Goal: Task Accomplishment & Management: Complete application form

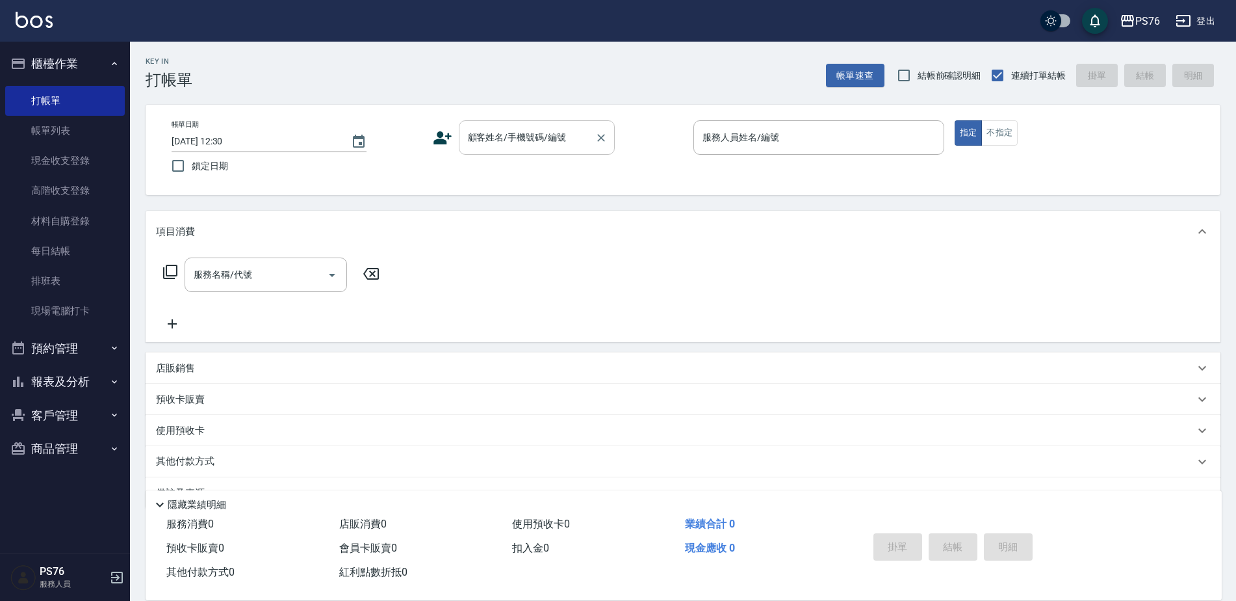
click at [558, 127] on input "顧客姓名/手機號碼/編號" at bounding box center [527, 137] width 125 height 23
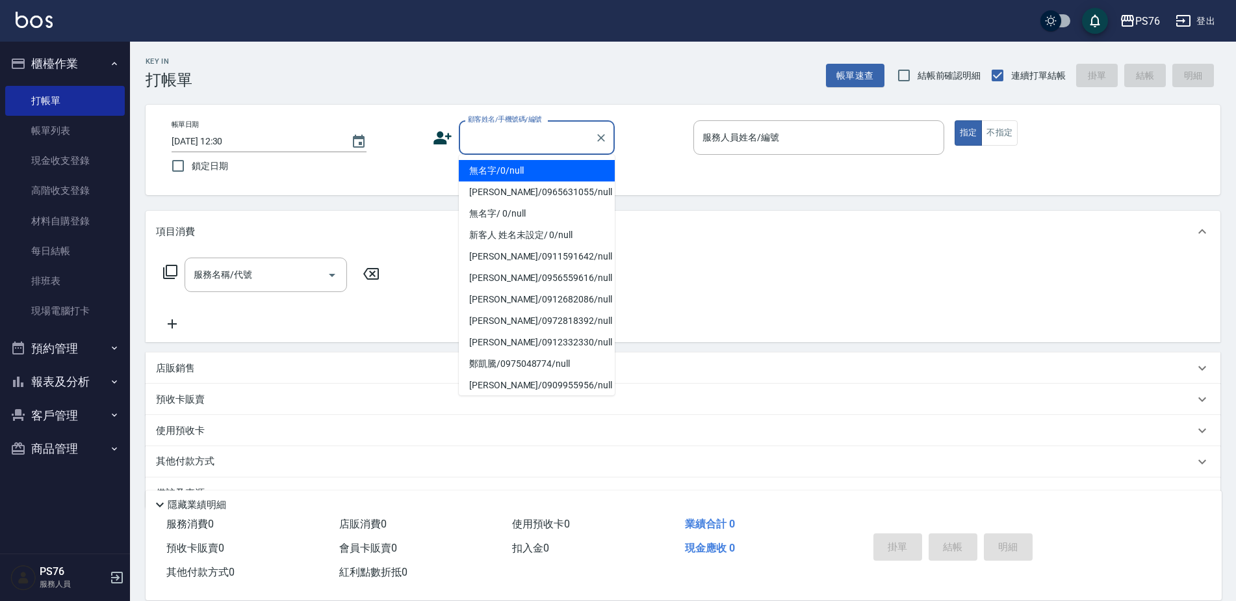
type input "無名字/0/null"
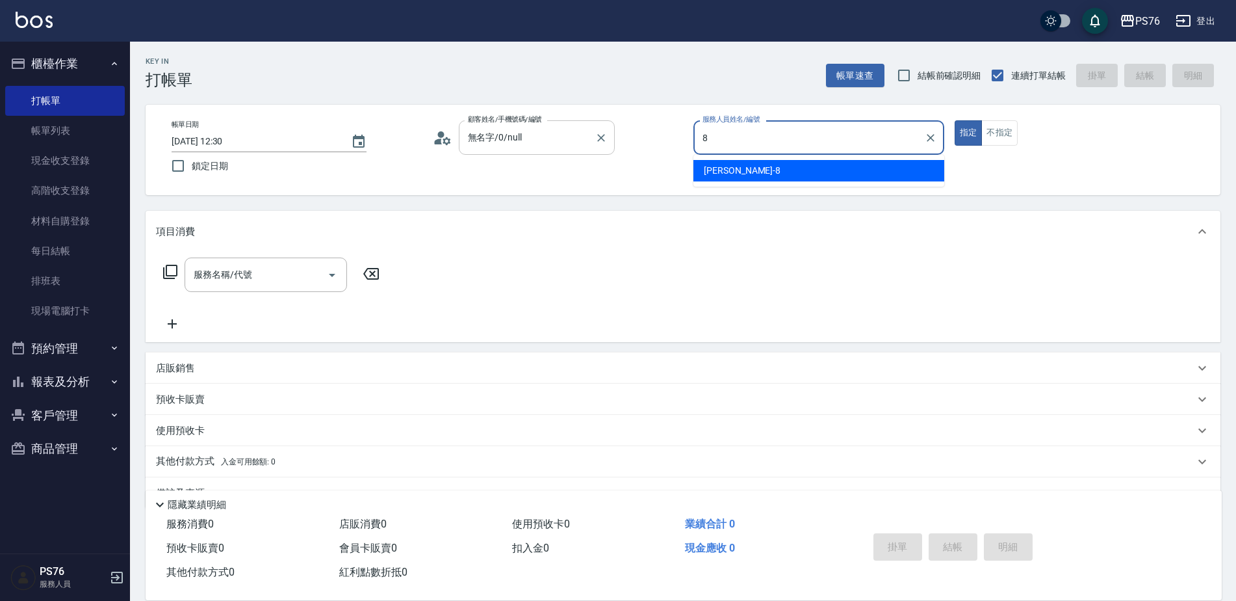
type input "[PERSON_NAME]-8"
type button "true"
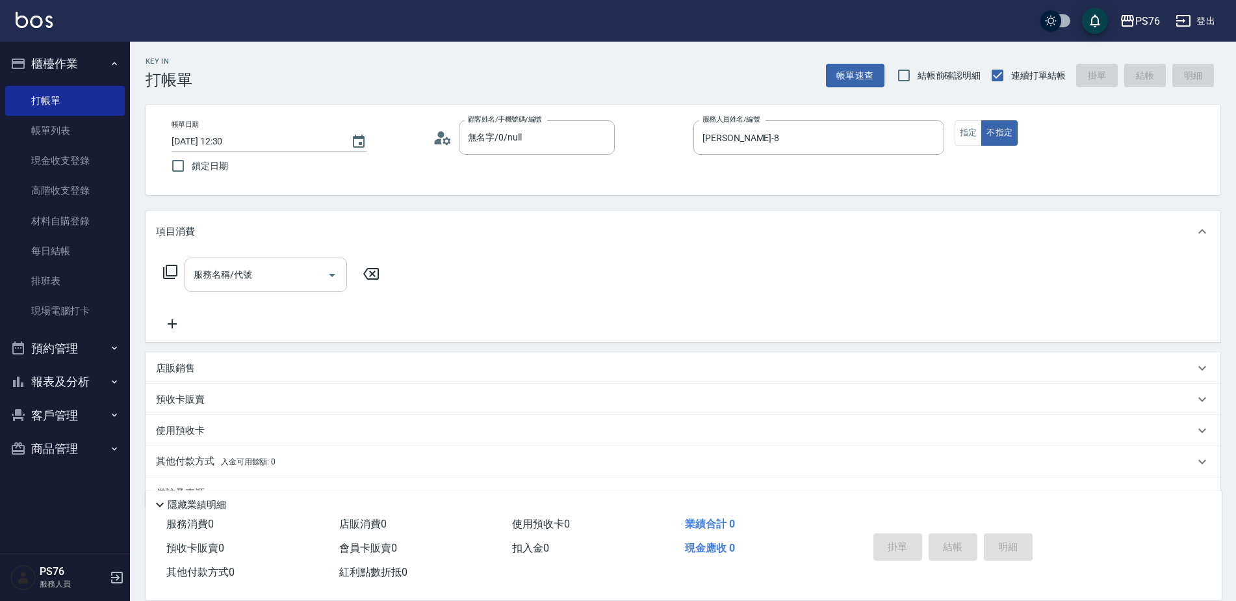
click at [278, 291] on div "服務名稱/代號" at bounding box center [266, 274] width 163 height 34
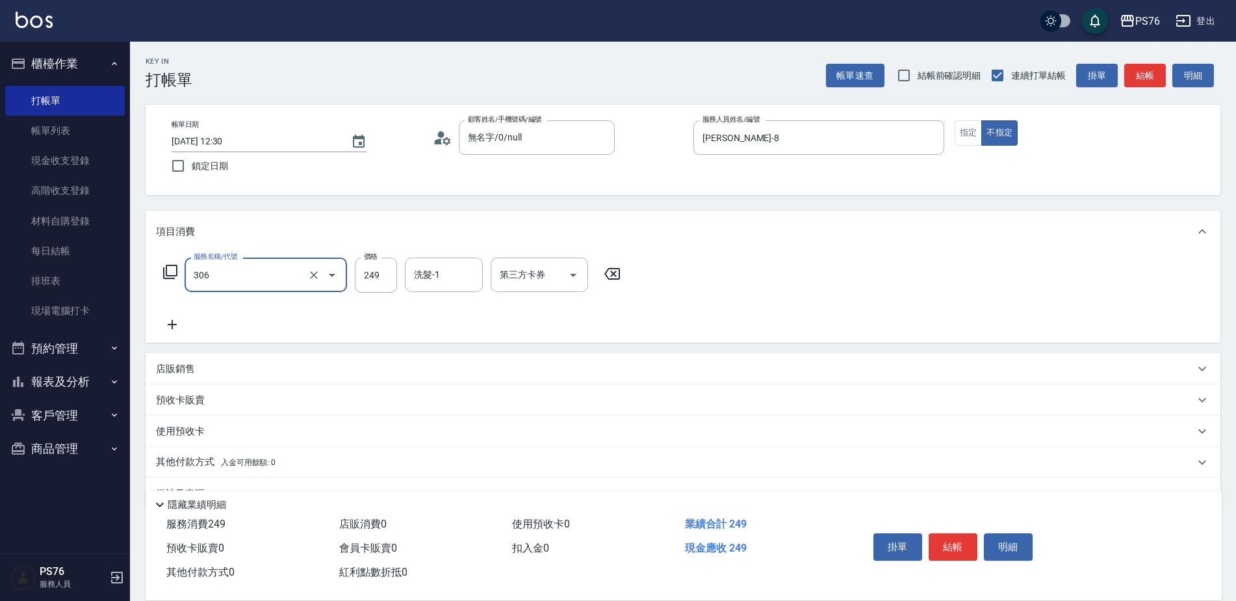
type input "剪髮(306)"
type input "[PERSON_NAME]-8"
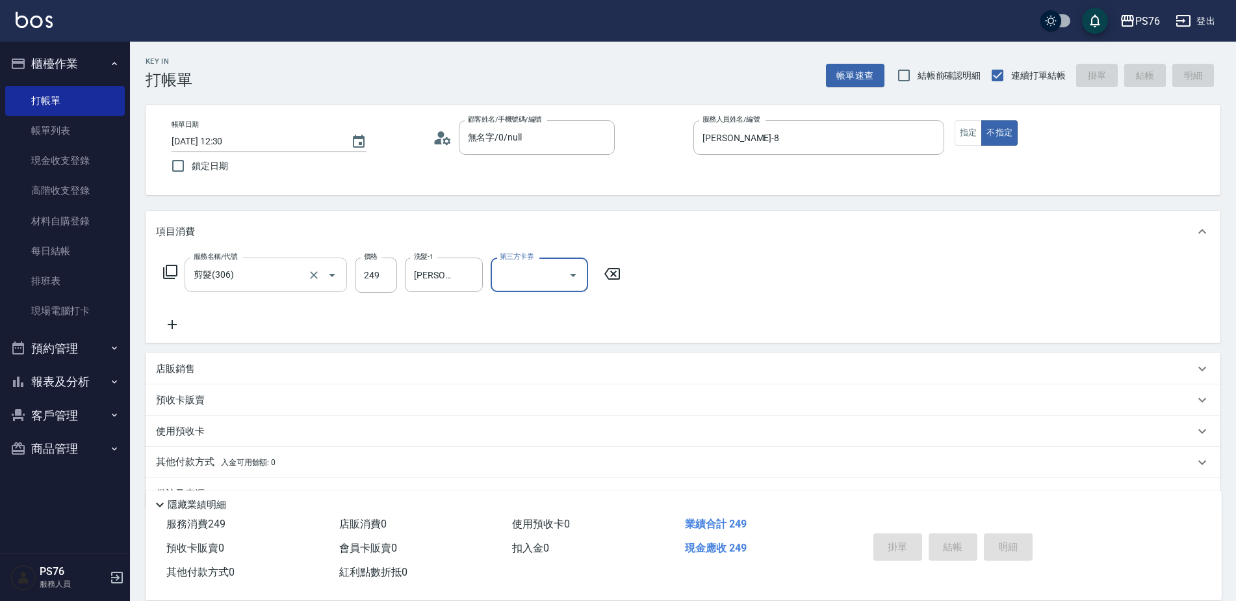
type input "[DATE] 16:02"
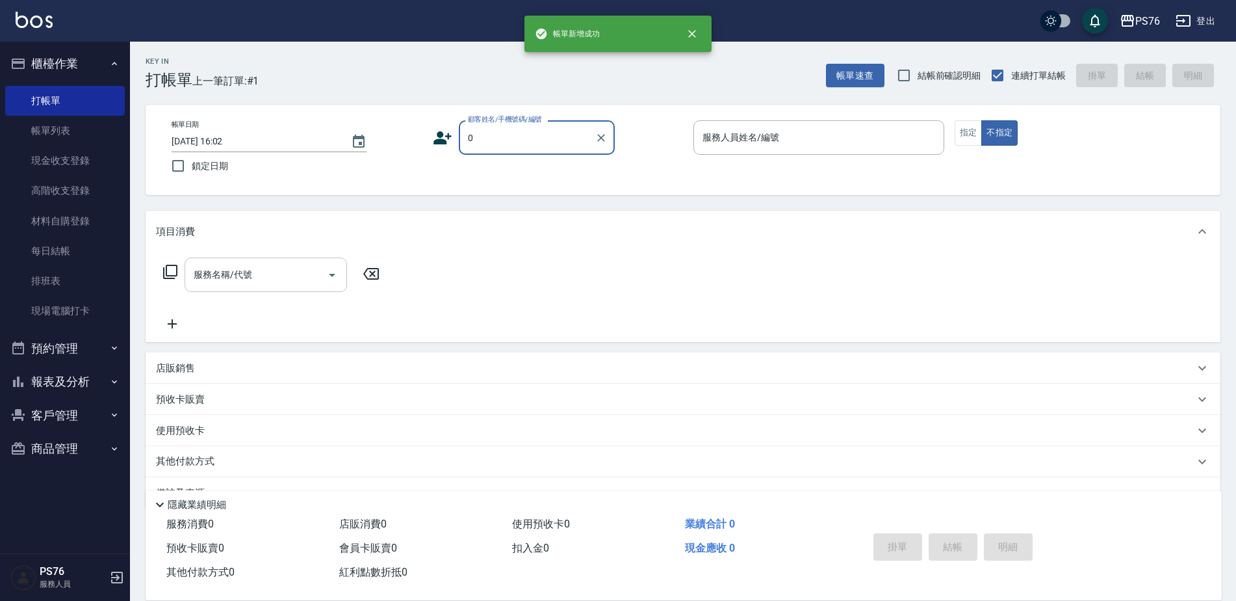
type input "無名字/0/null"
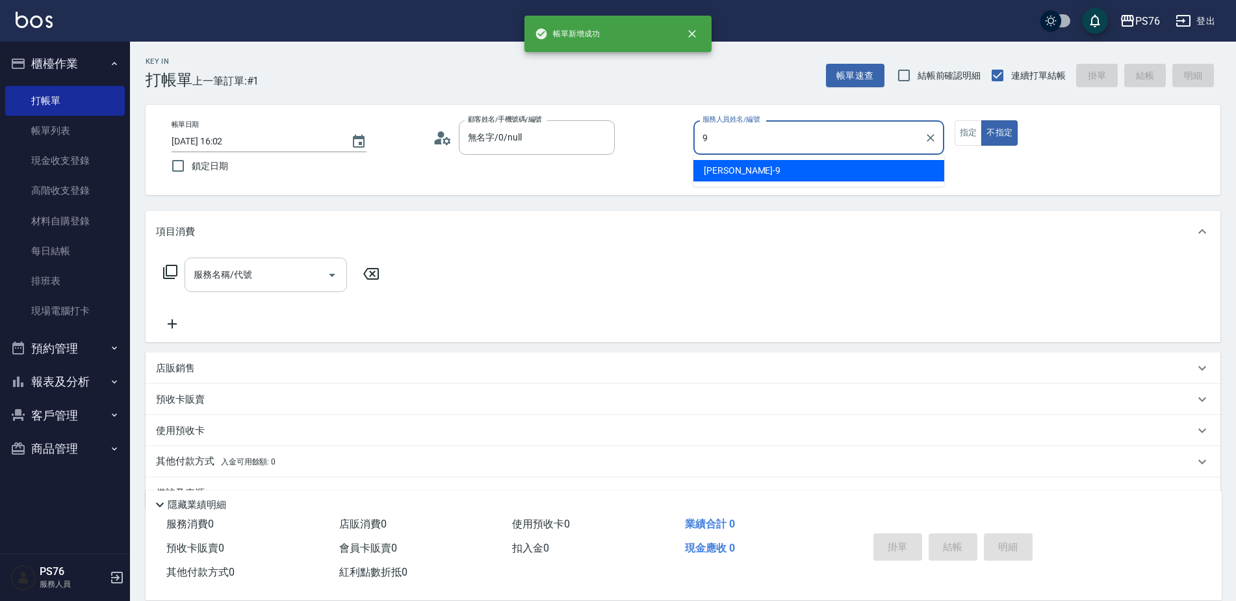
type input "[PERSON_NAME]-9"
type button "false"
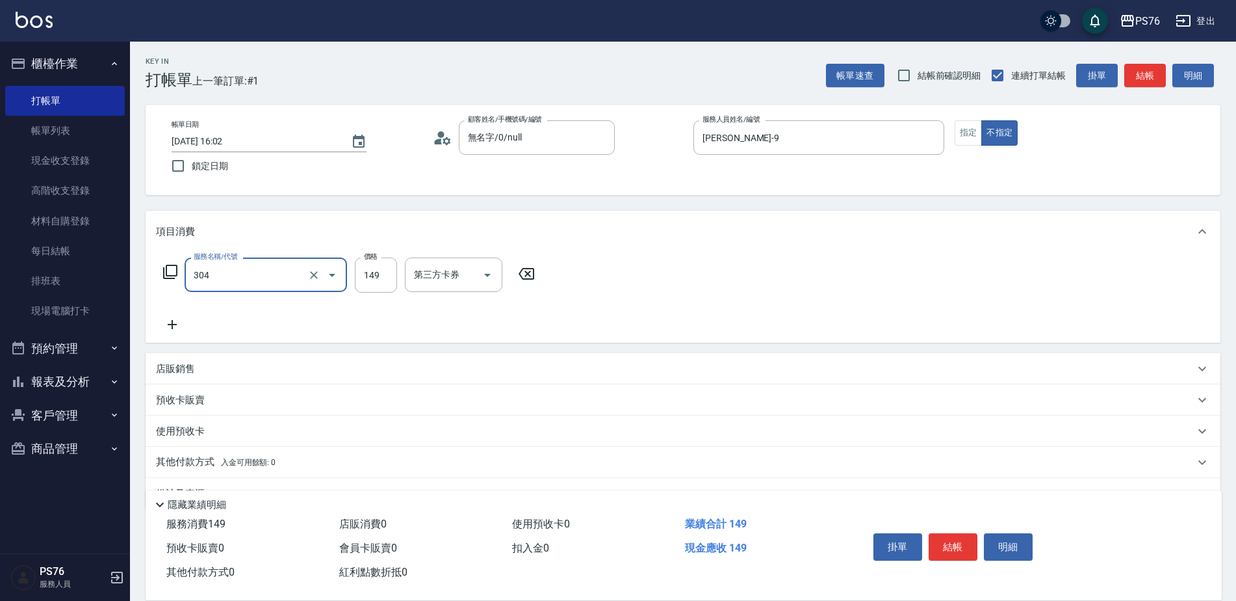
type input "剪髮(304)"
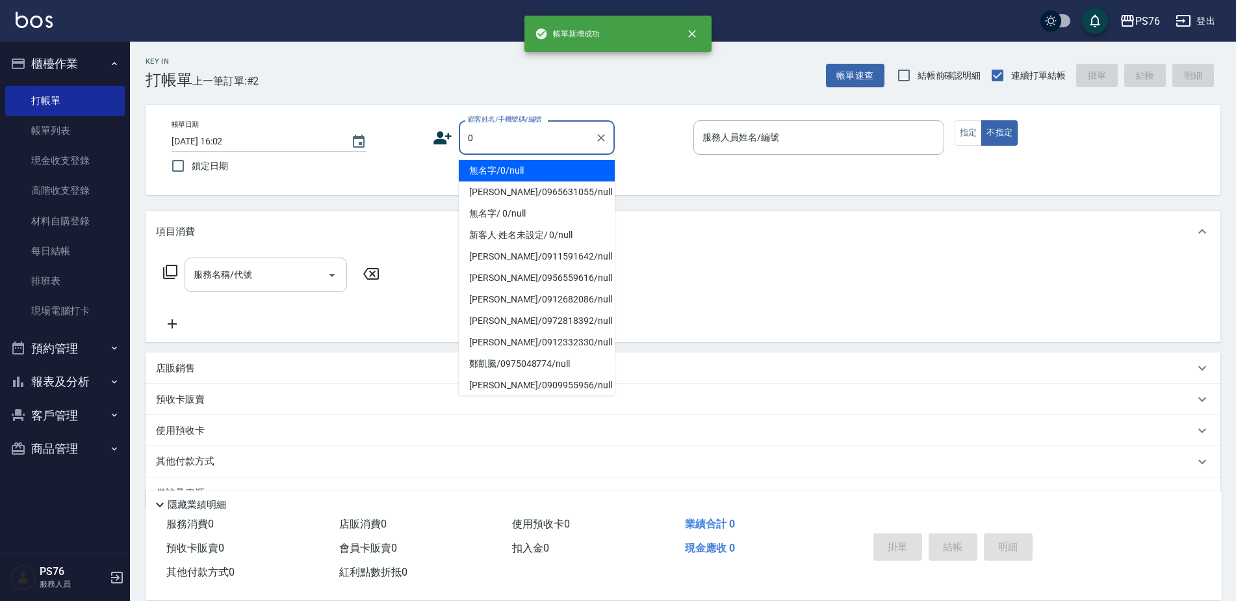
type input "無名字/0/null"
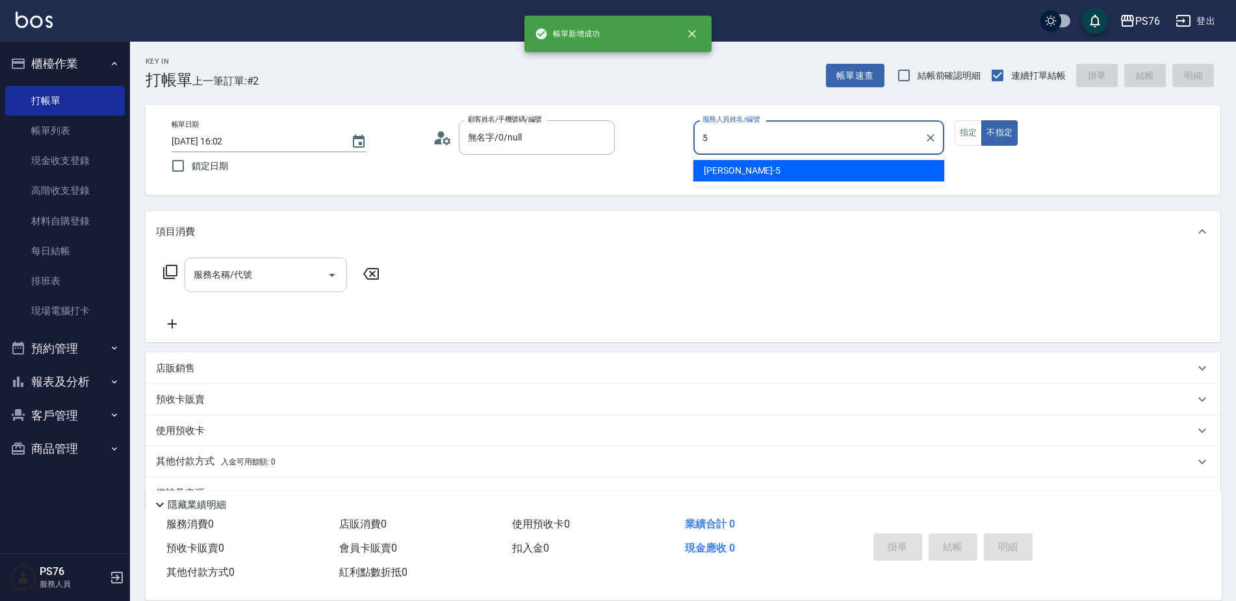
type input "[PERSON_NAME]-5"
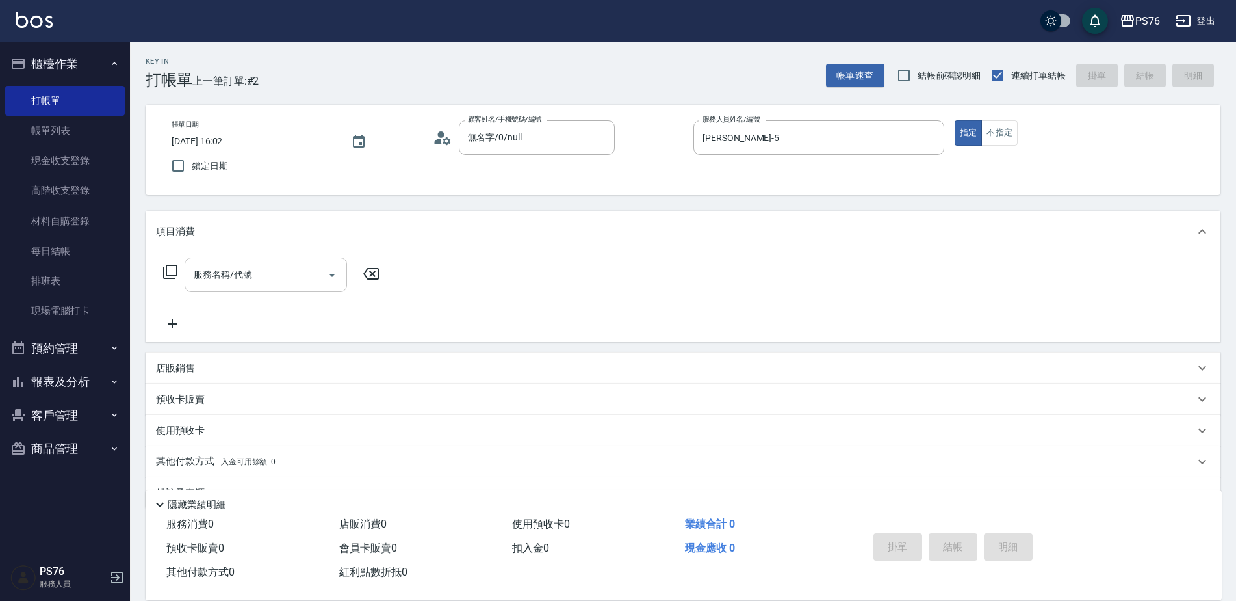
click at [278, 291] on div "服務名稱/代號" at bounding box center [266, 274] width 163 height 34
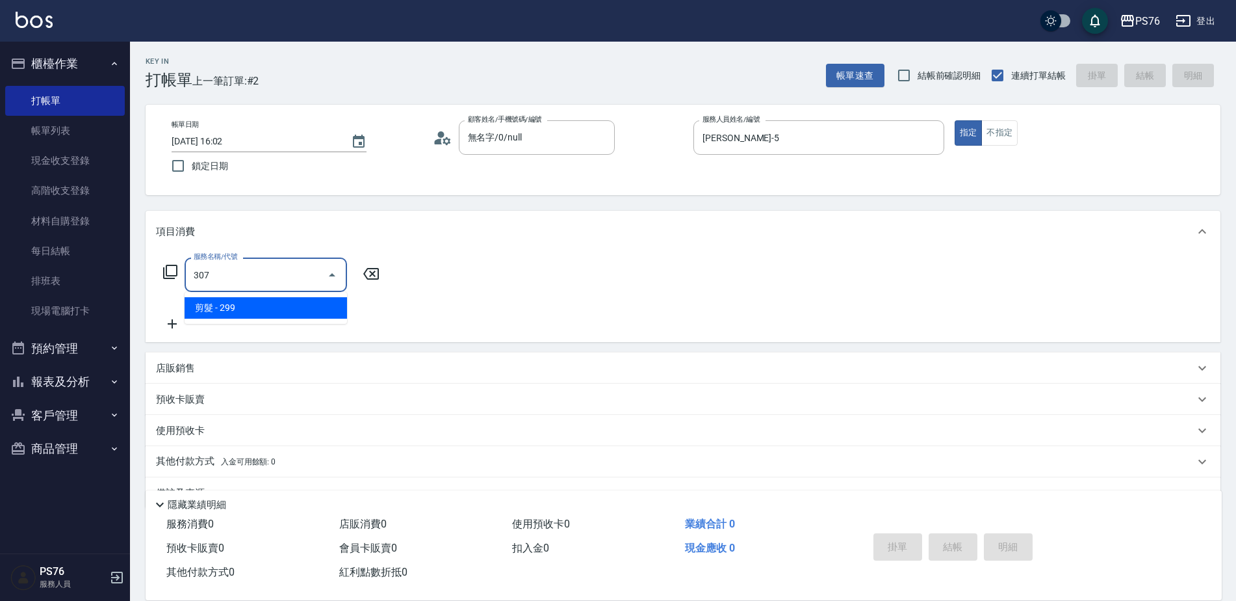
type input "剪髮(307)"
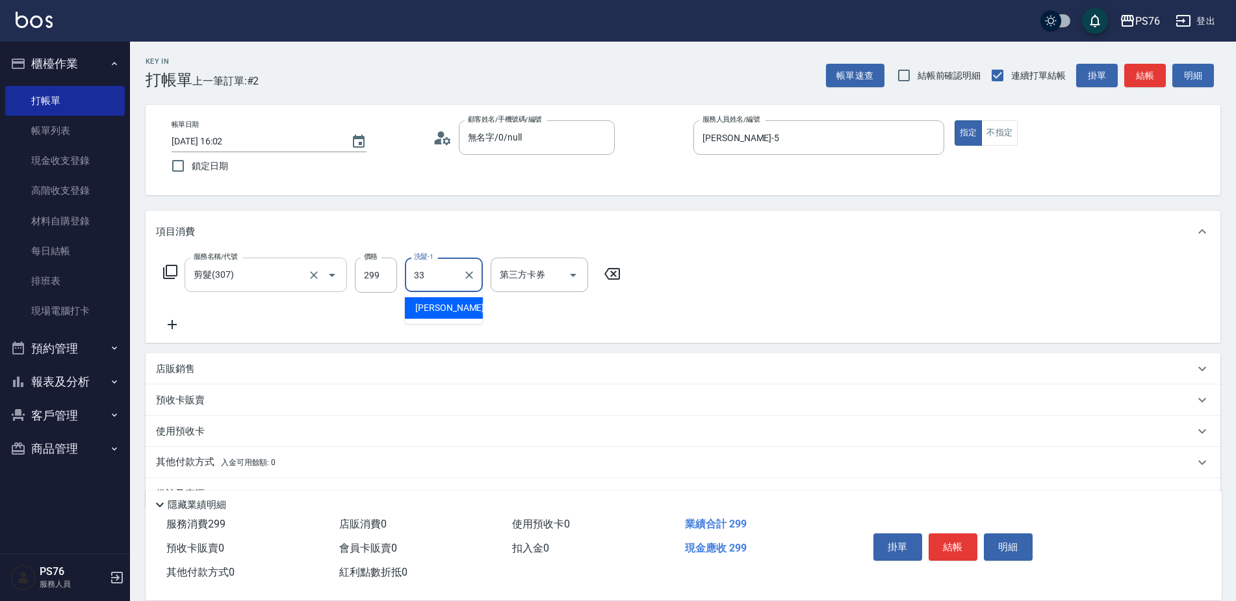
type input "[PERSON_NAME]33"
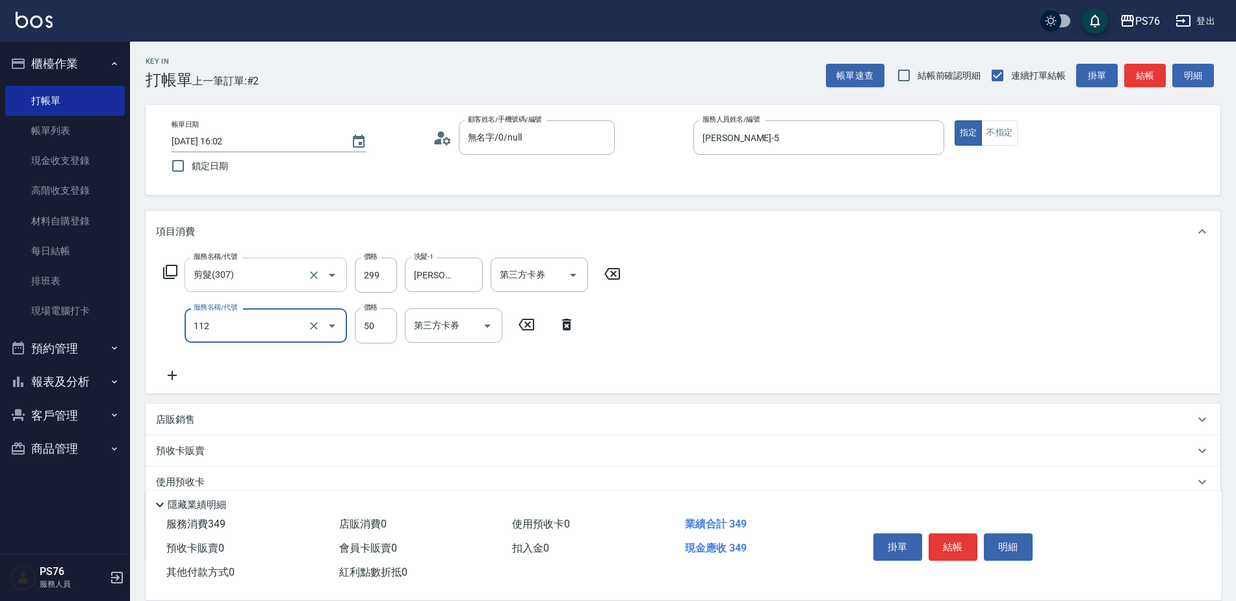
type input "精油50(112)"
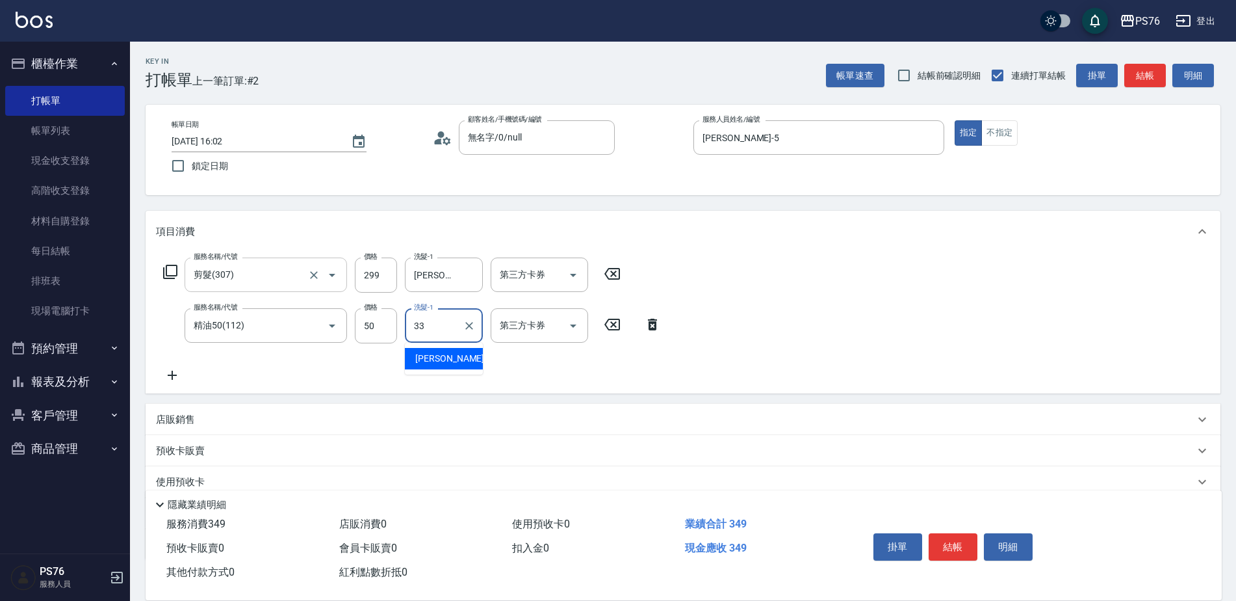
type input "[PERSON_NAME]33"
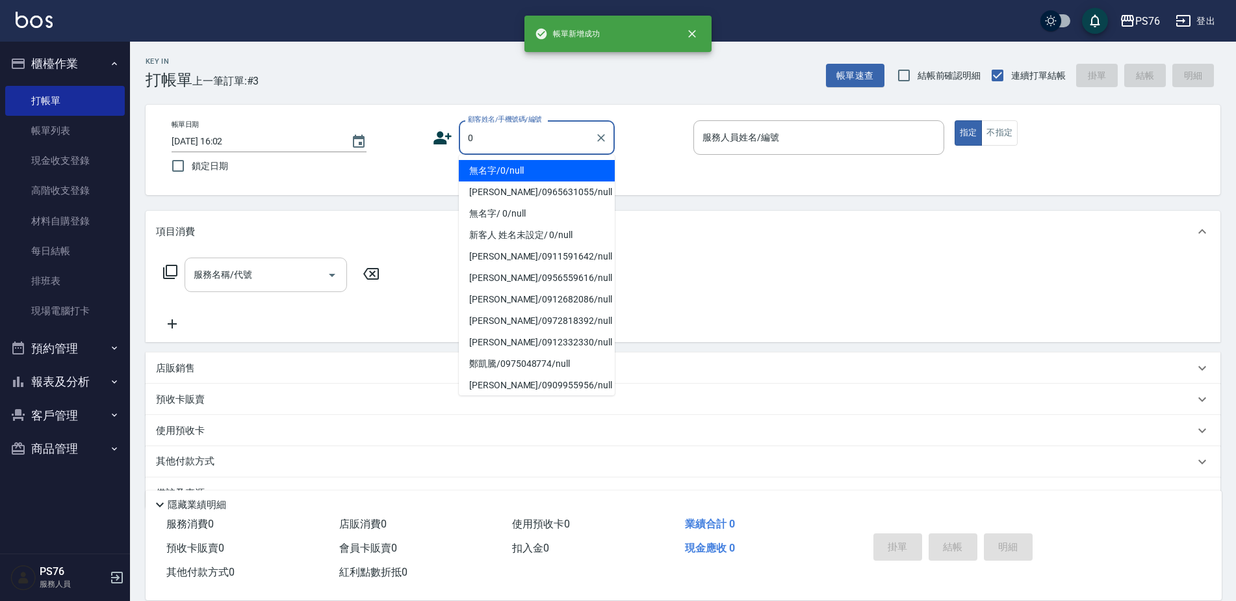
type input "無名字/0/null"
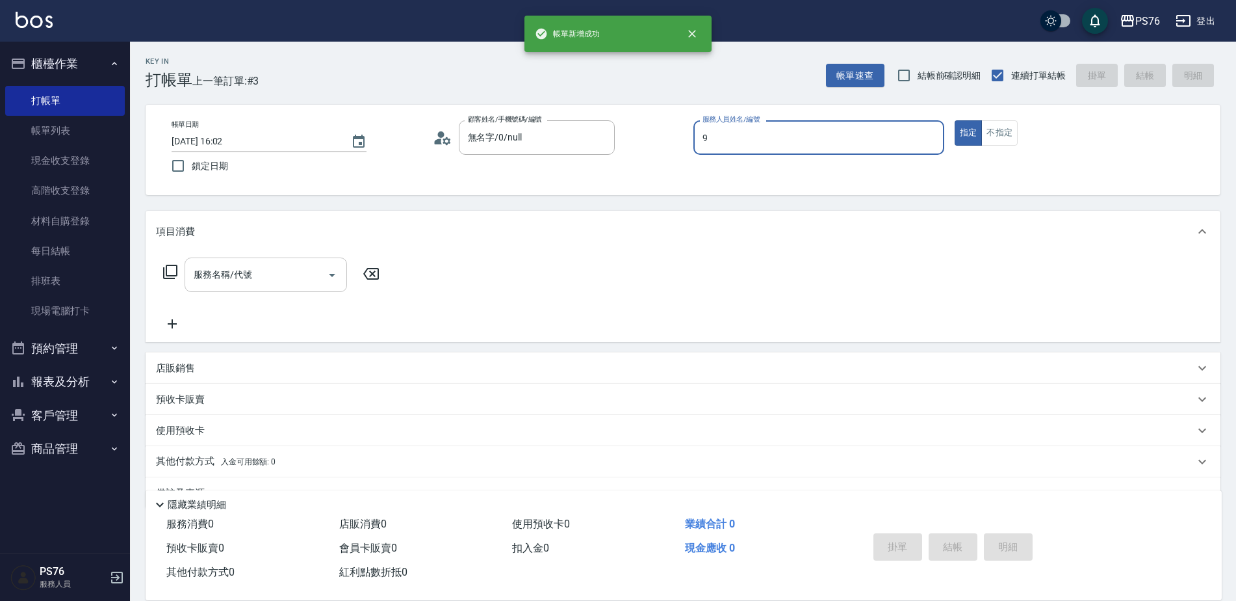
type input "[PERSON_NAME]-9"
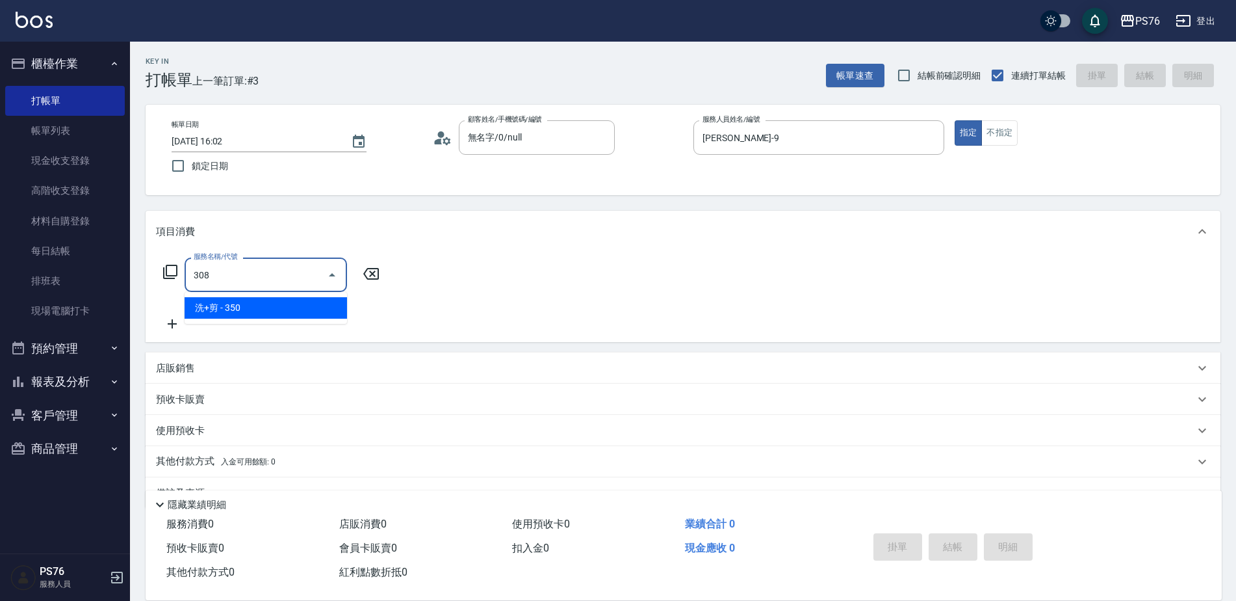
type input "洗+剪(308)"
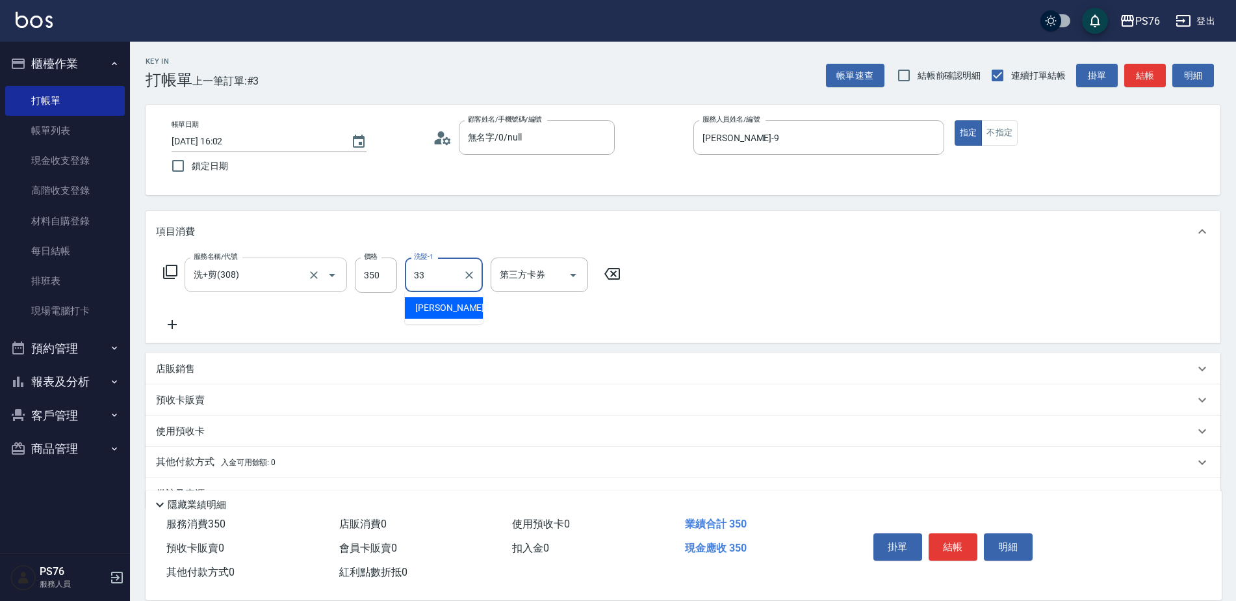
type input "[PERSON_NAME]33"
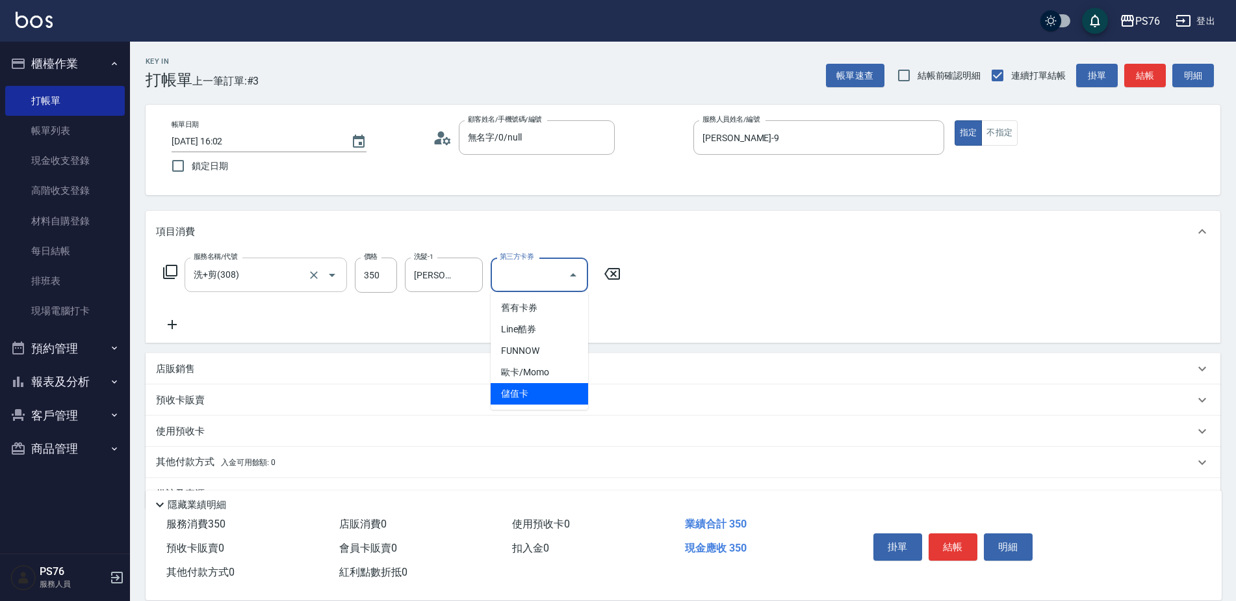
type input "儲值卡"
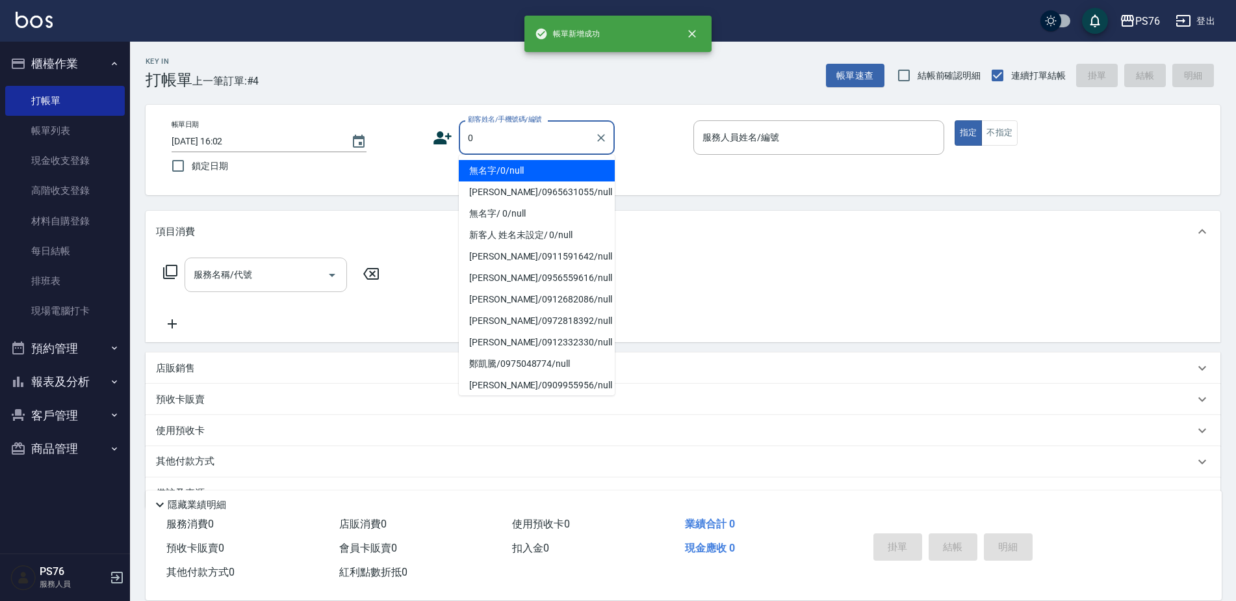
type input "無名字/0/null"
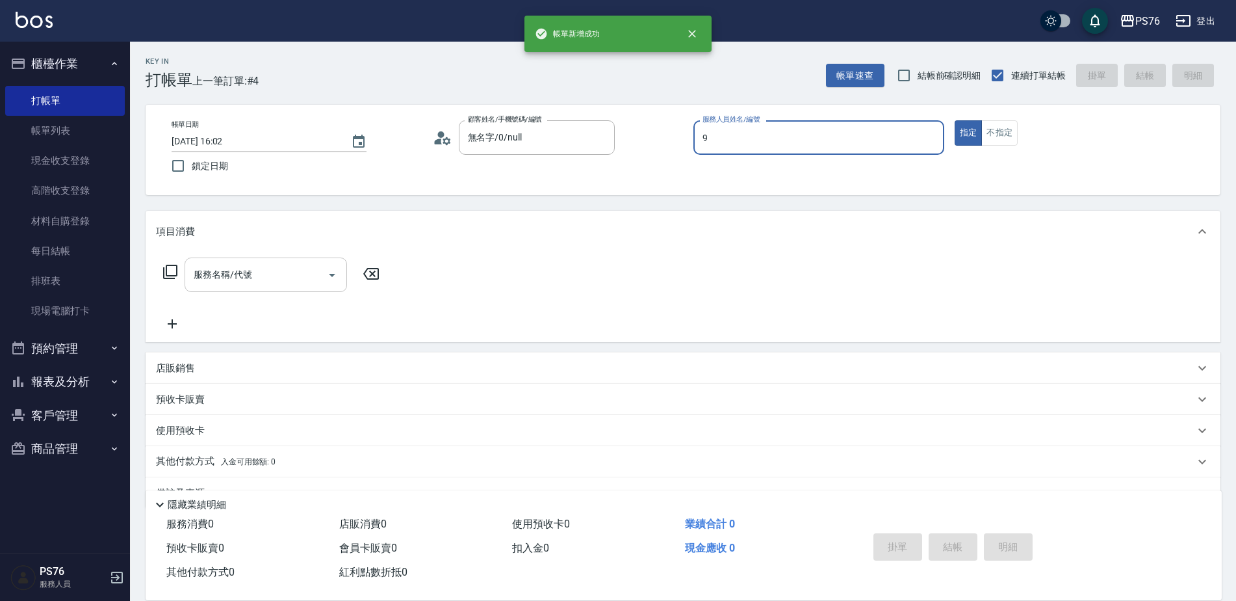
type input "[PERSON_NAME]-9"
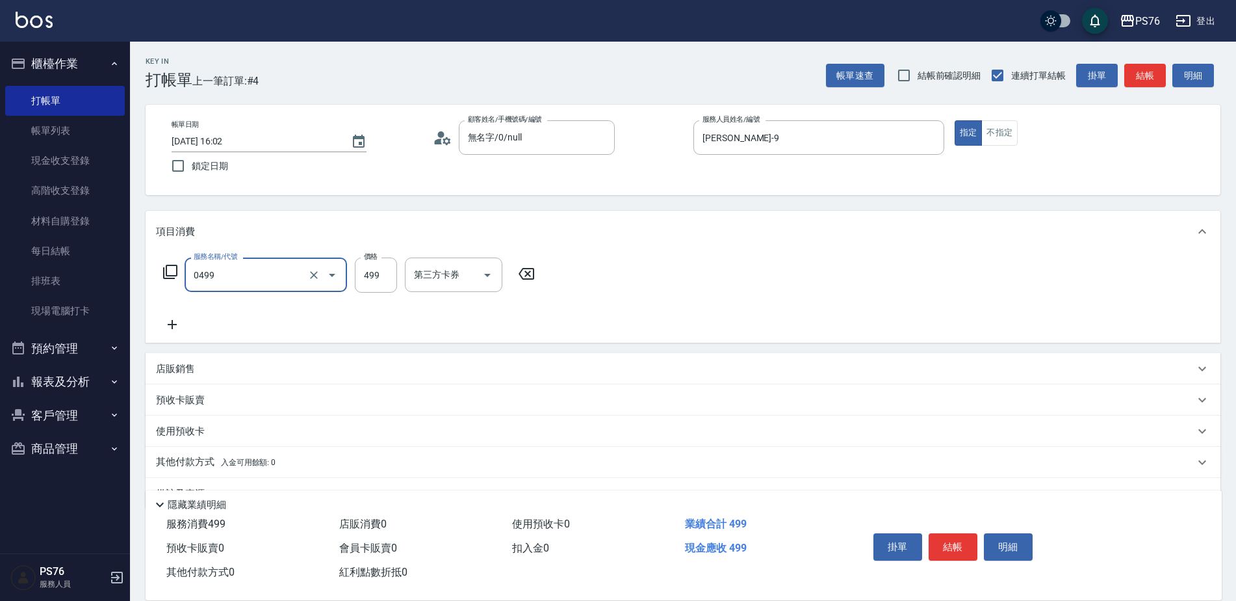
type input "[PERSON_NAME]499(0499)"
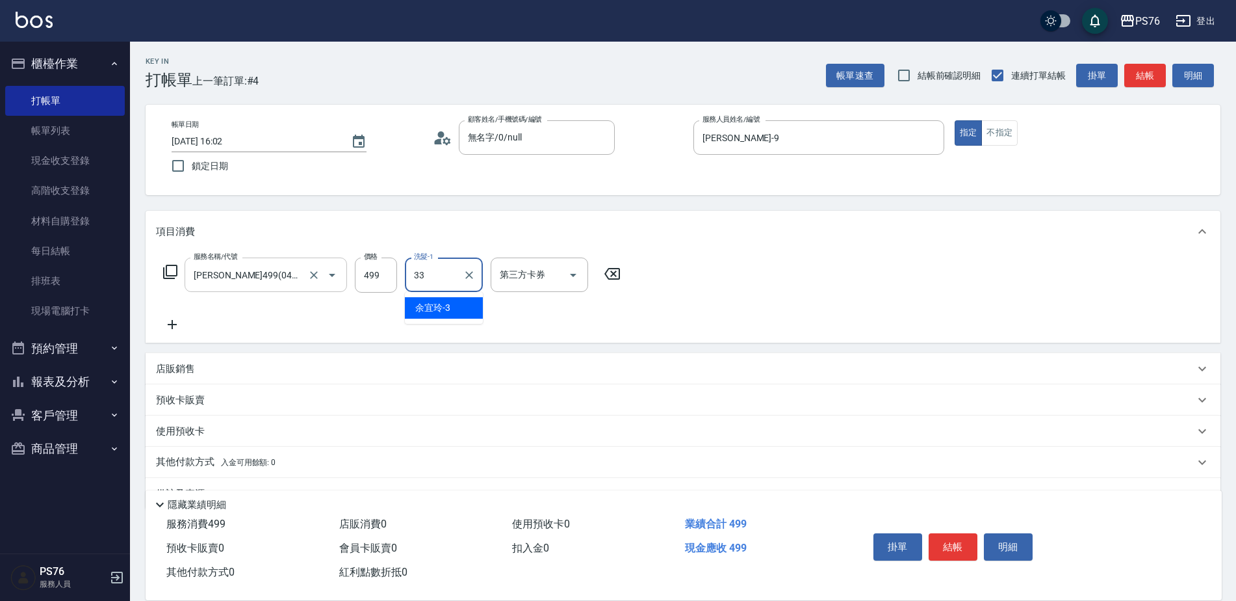
type input "[PERSON_NAME]33"
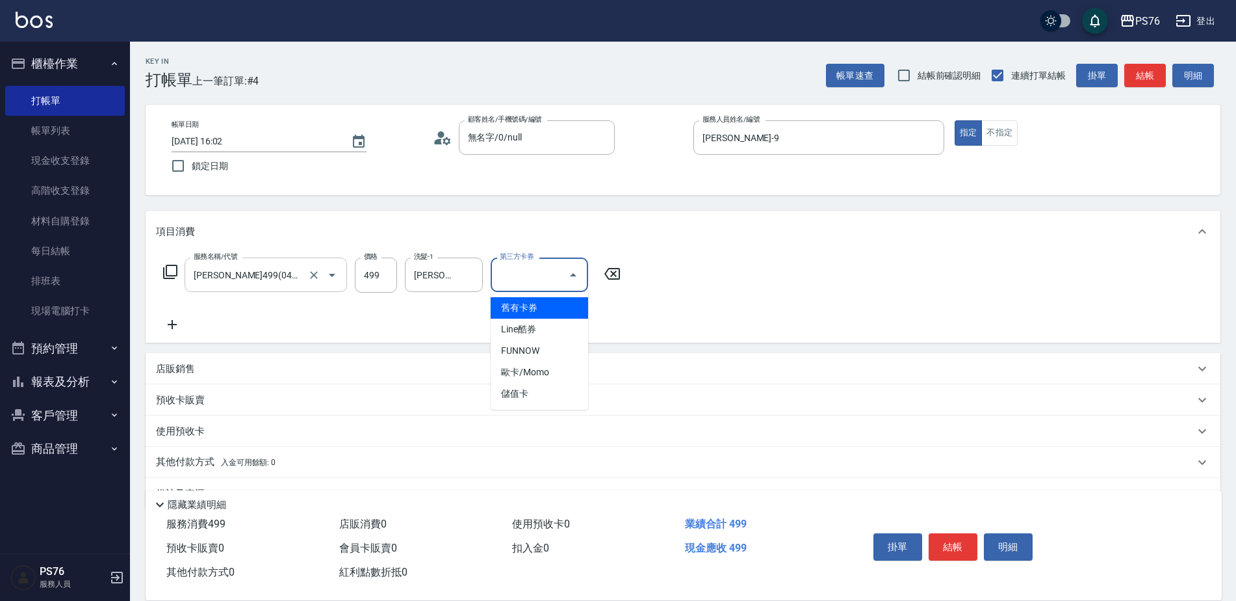
type input "儲值卡"
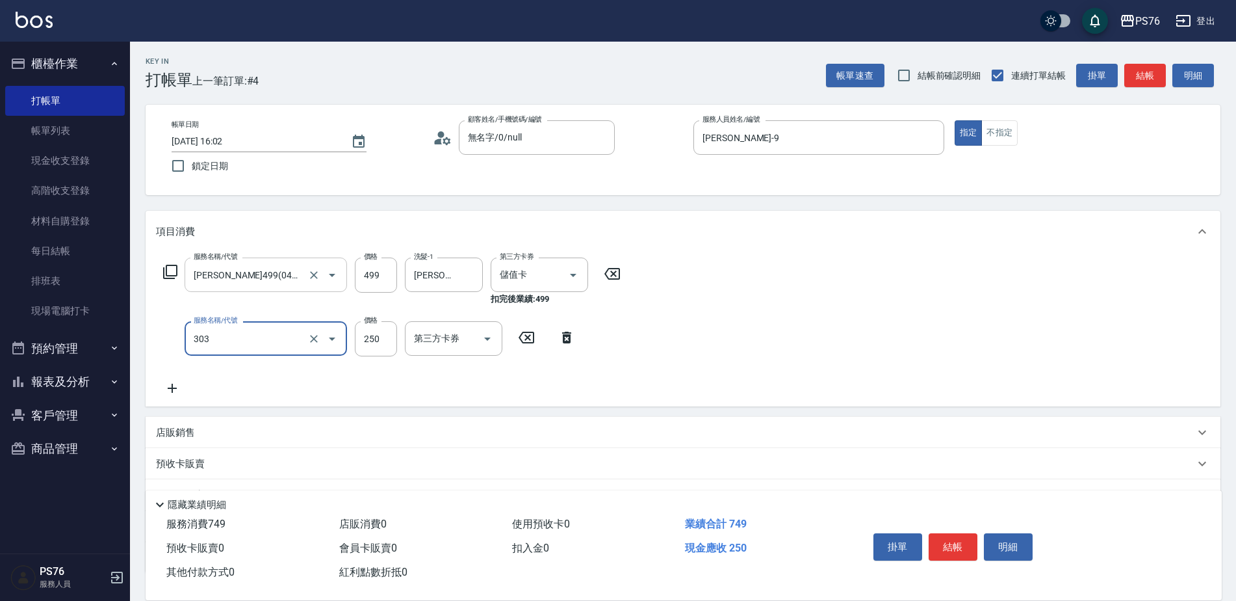
type input "剪髮(303)"
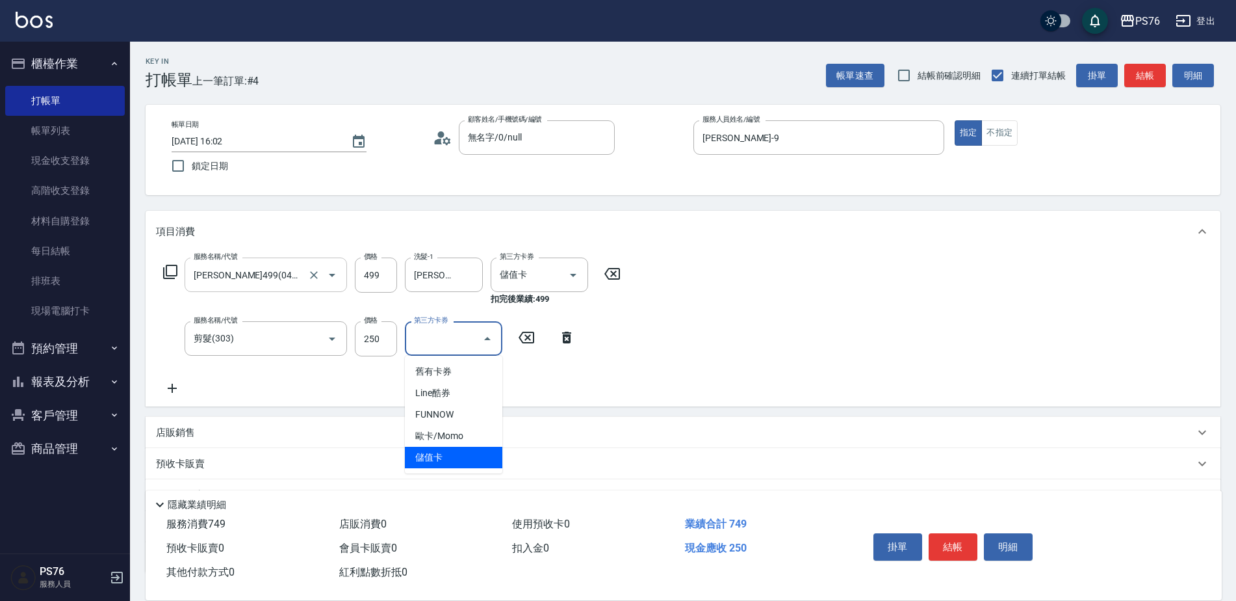
type input "儲值卡"
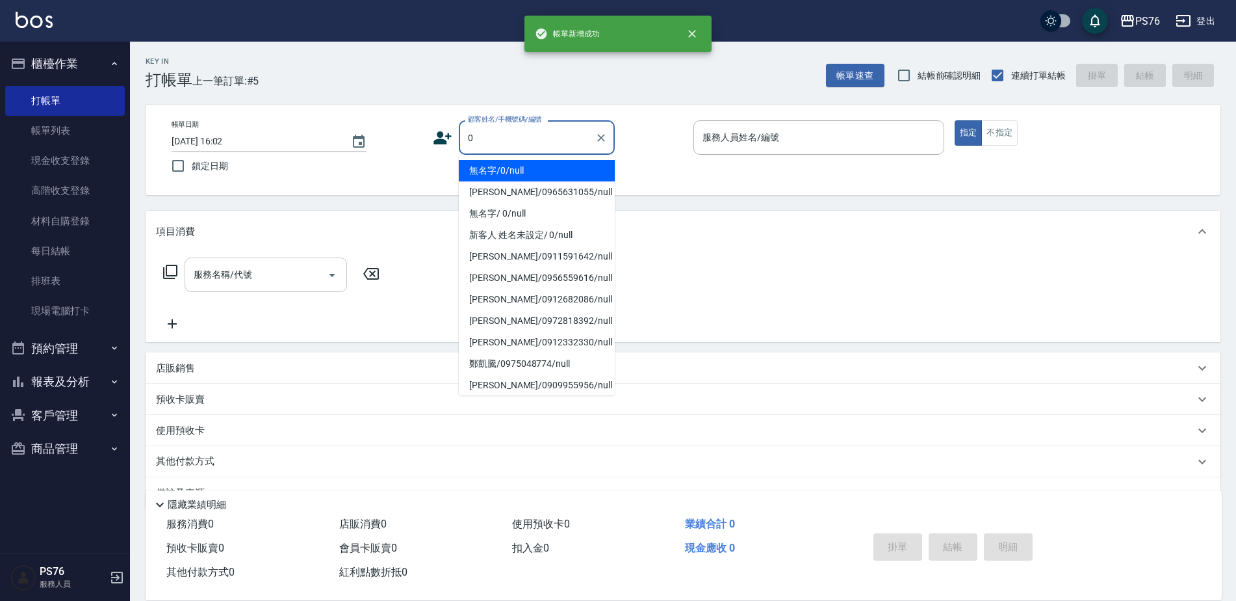
type input "無名字/0/null"
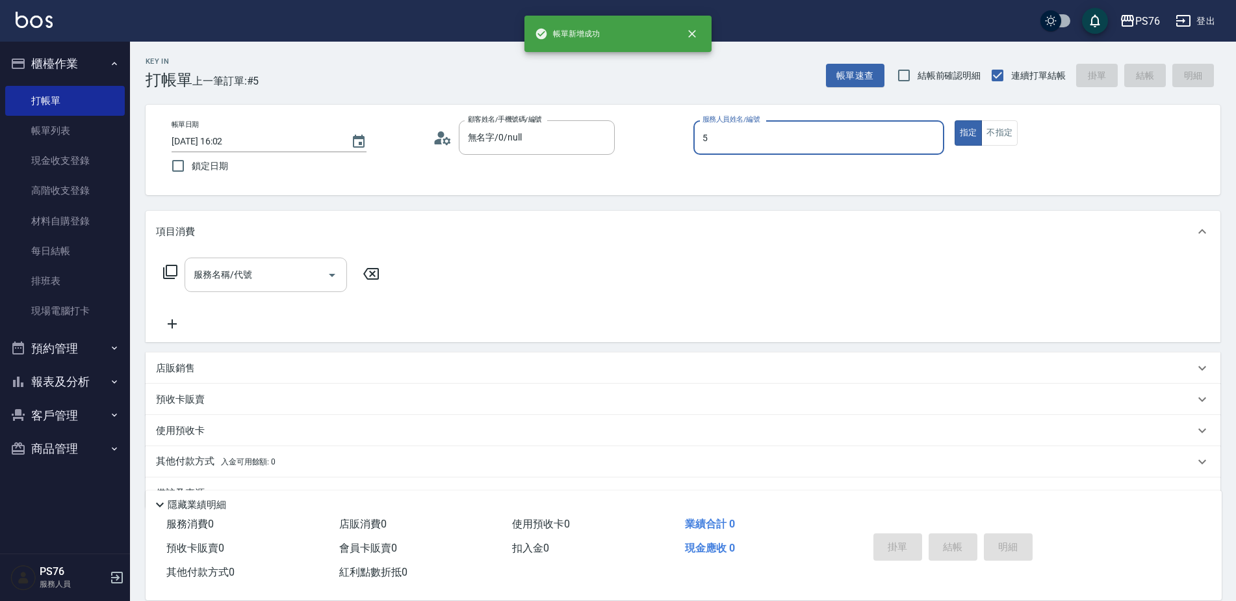
type input "[PERSON_NAME]-5"
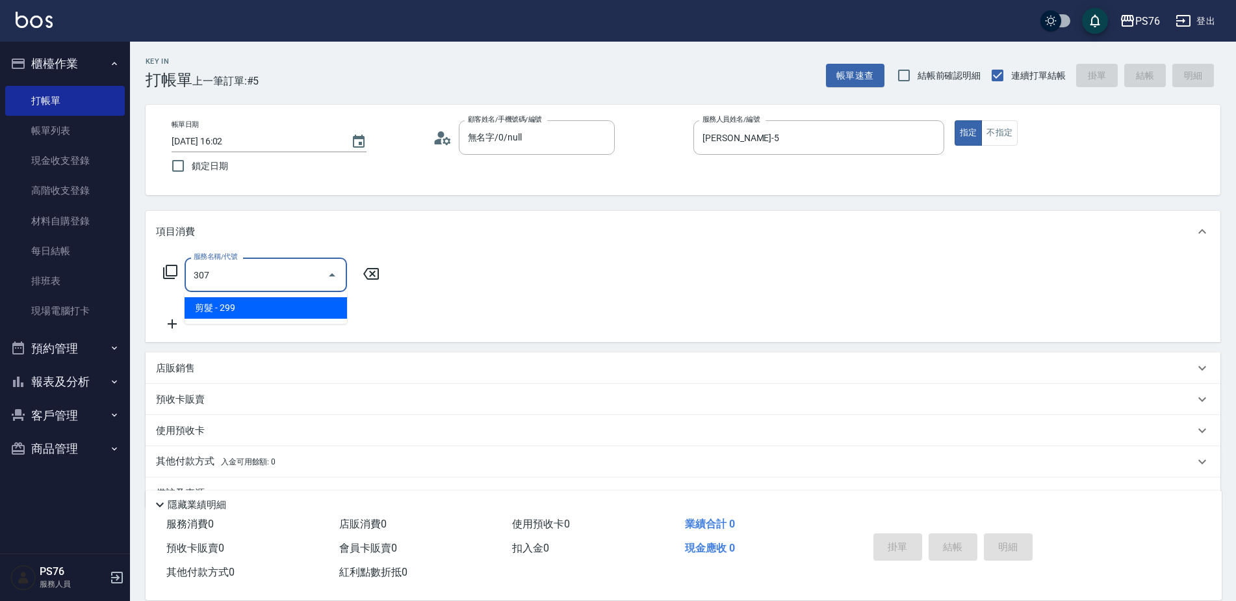
type input "剪髮(307)"
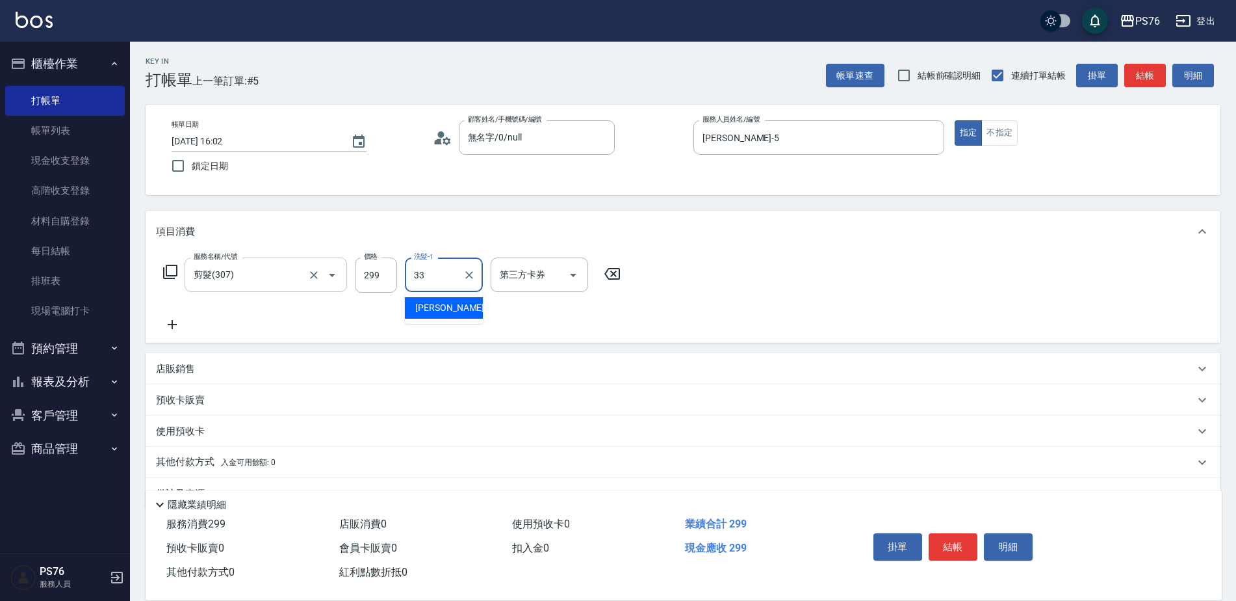
type input "[PERSON_NAME]33"
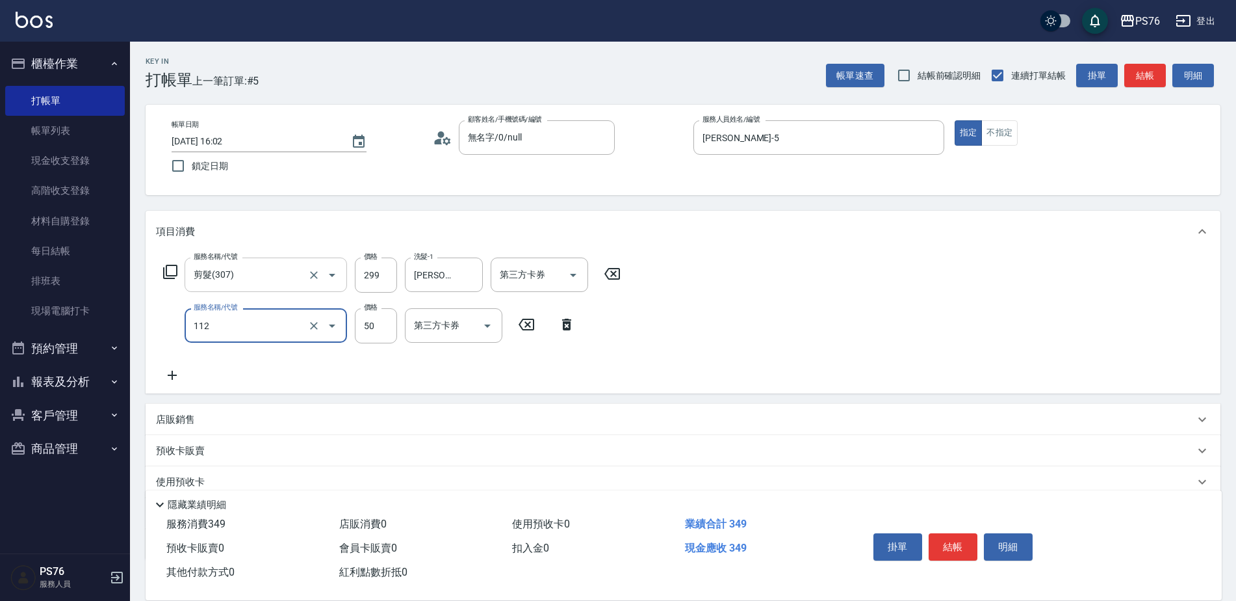
type input "精油50(112)"
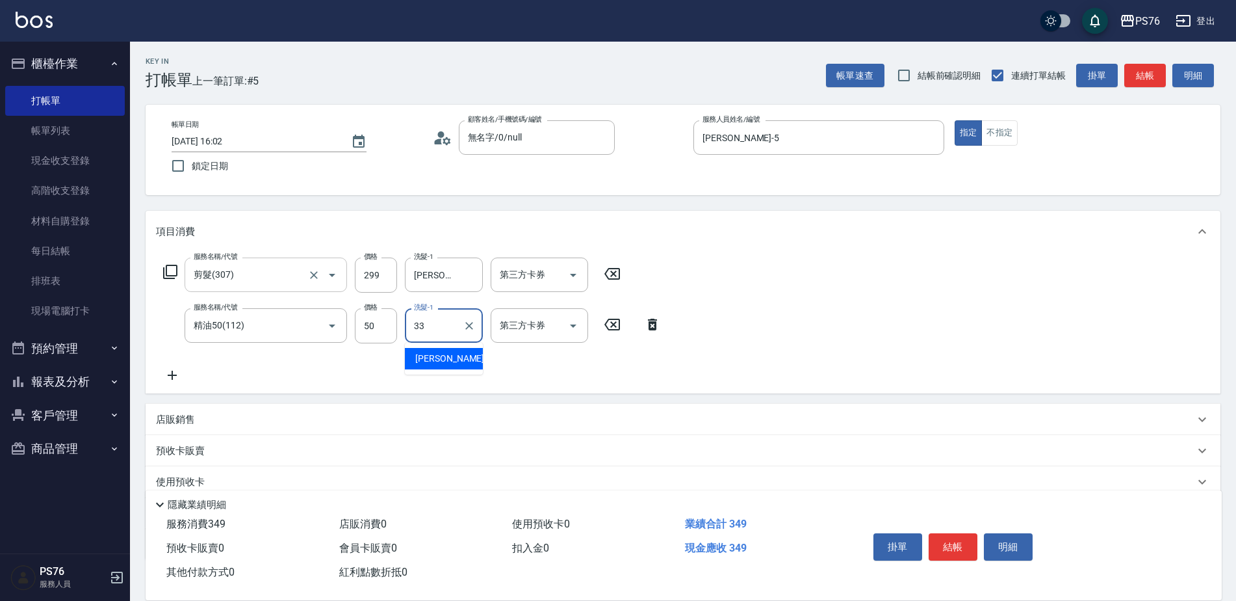
type input "[PERSON_NAME]33"
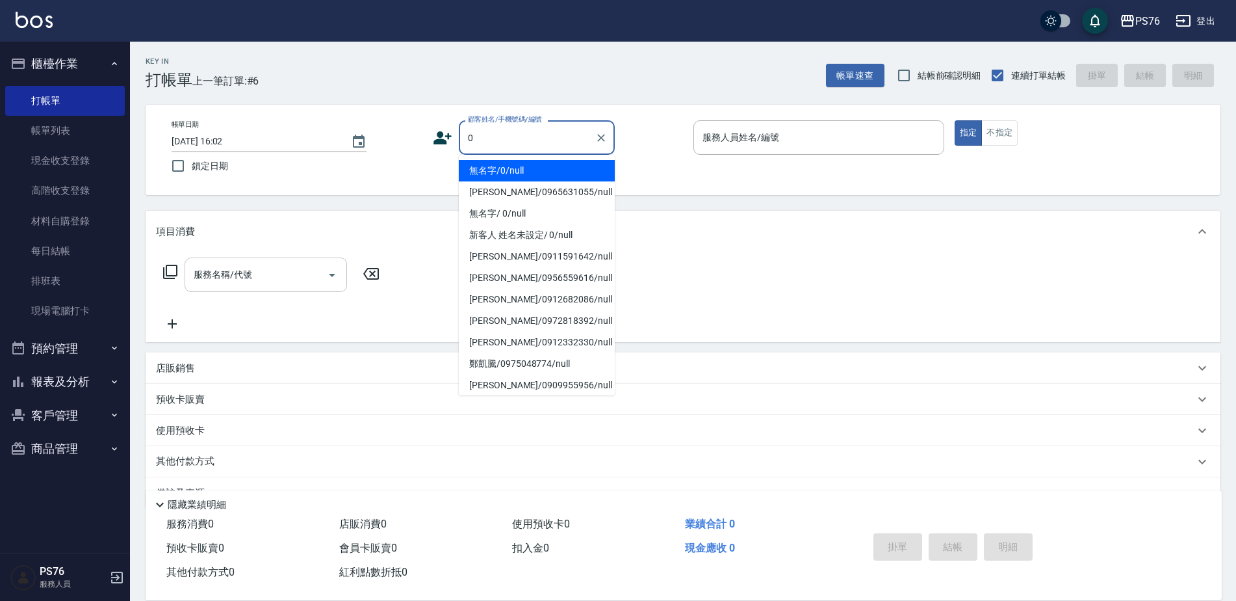
type input "無名字/0/null"
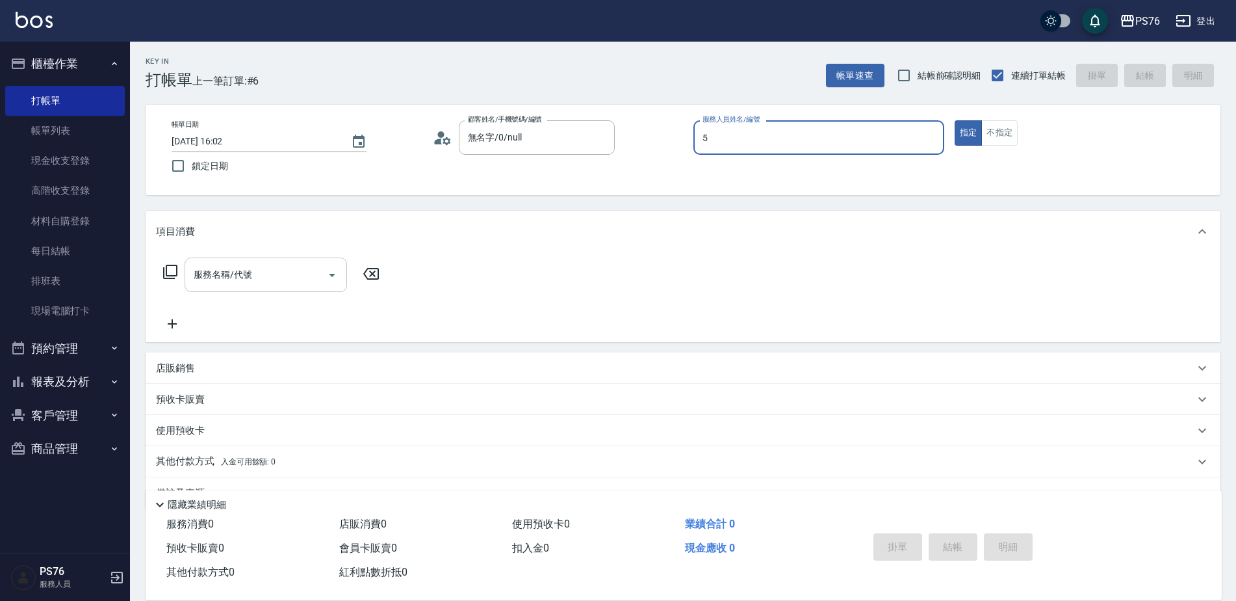
type input "[PERSON_NAME]-5"
click at [226, 358] on div "店販銷售" at bounding box center [683, 367] width 1075 height 31
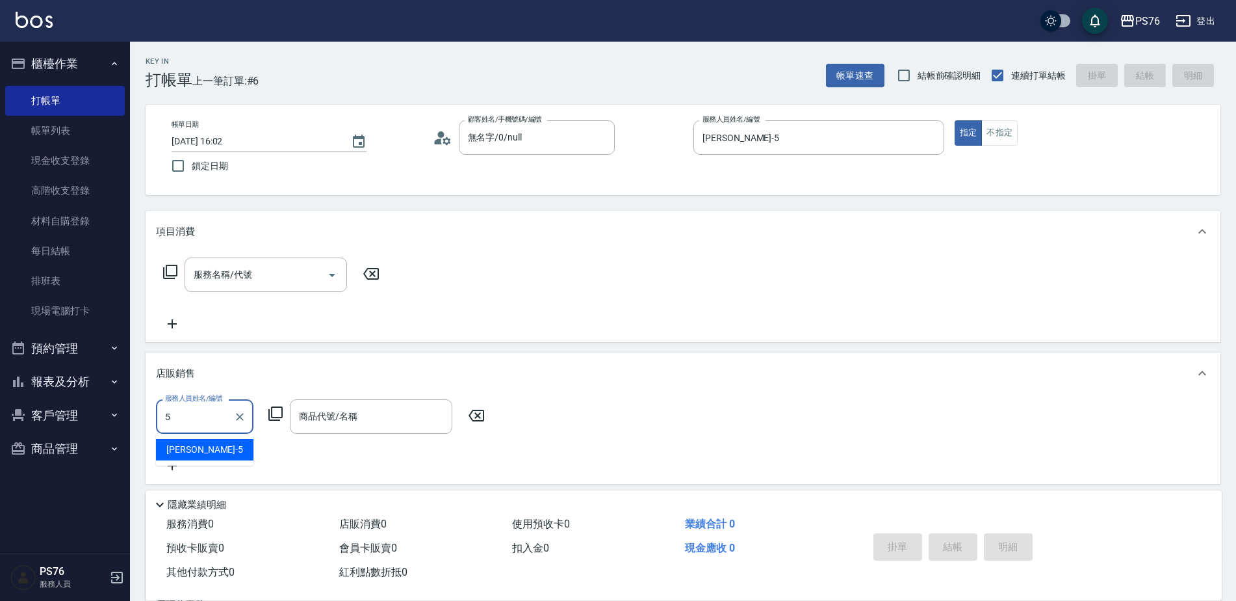
type input "[PERSON_NAME]-5"
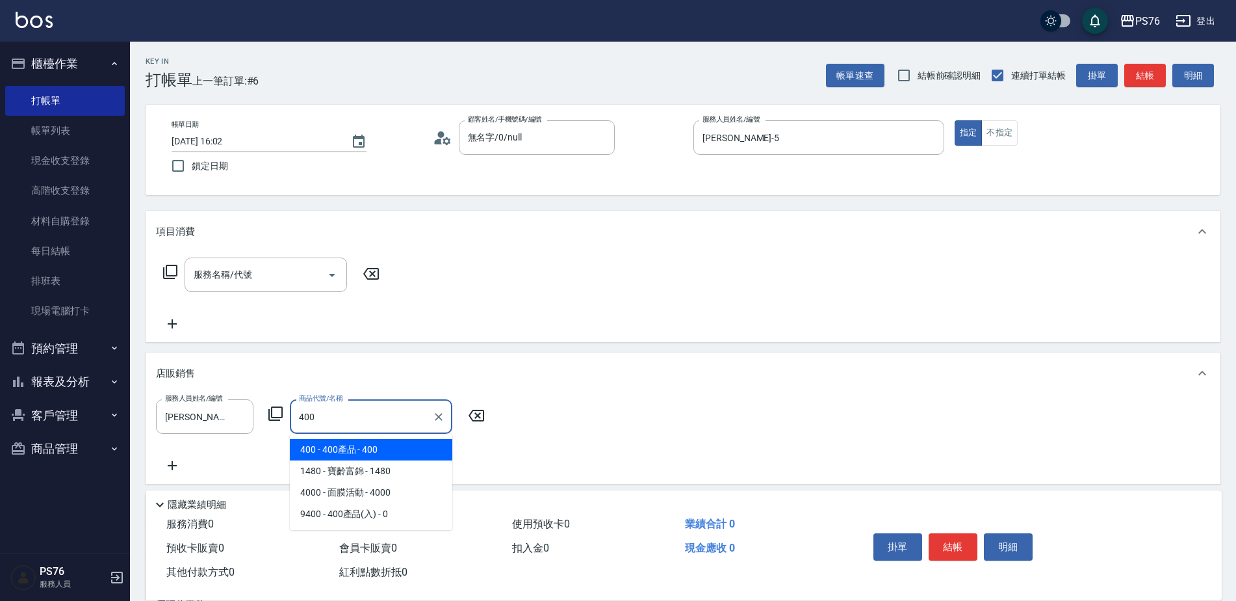
type input "400產品"
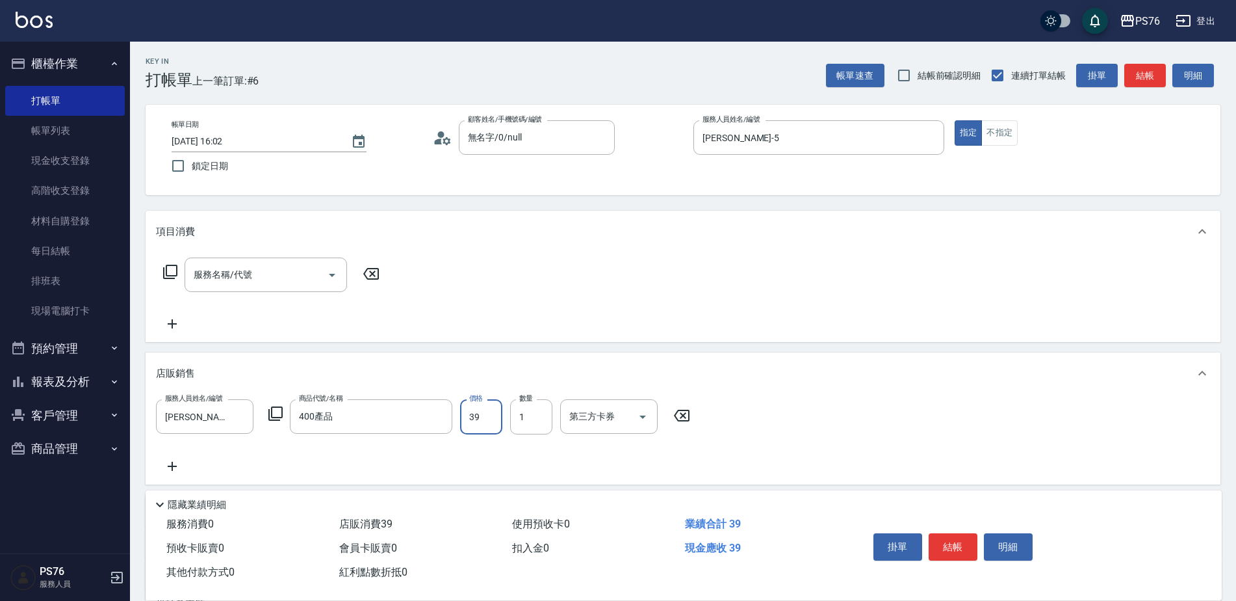
type input "399"
